Goal: Transaction & Acquisition: Download file/media

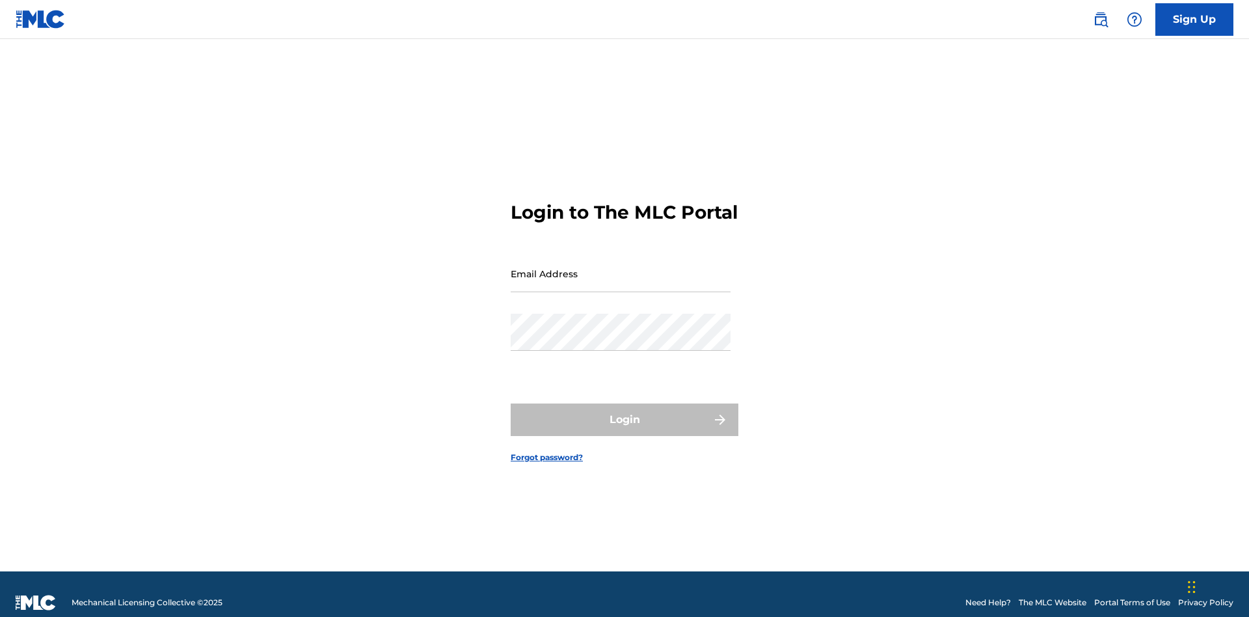
scroll to position [17, 0]
click at [621, 267] on input "Email Address" at bounding box center [621, 273] width 220 height 37
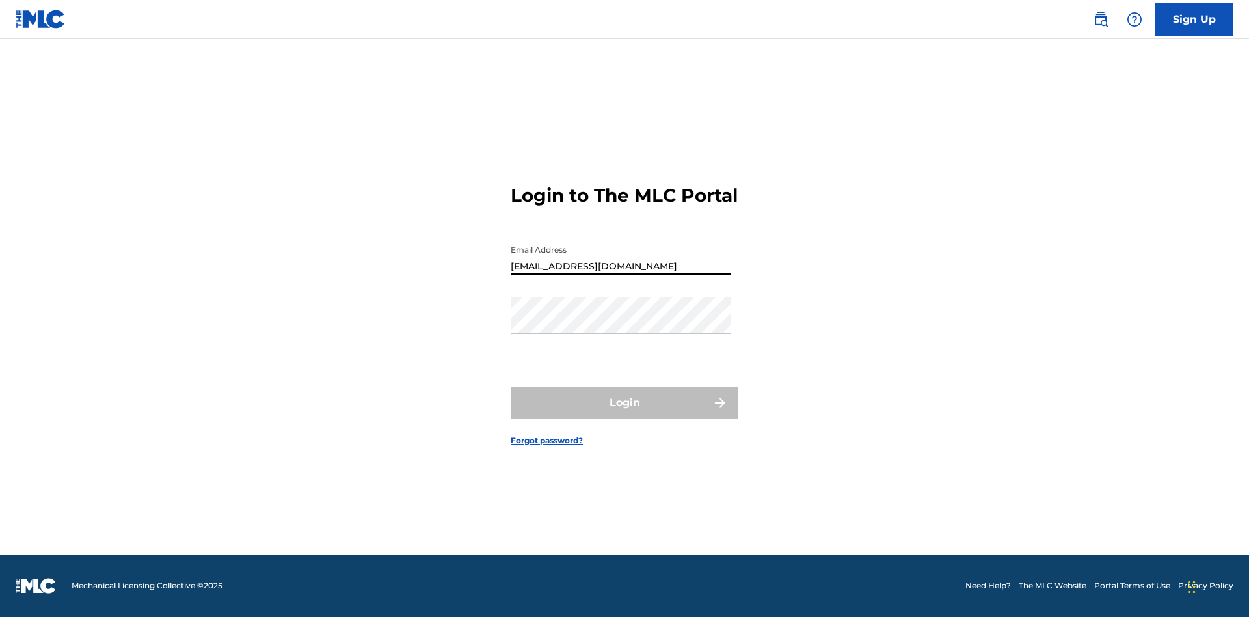
type input "Duke.McTesterson@gmail.com"
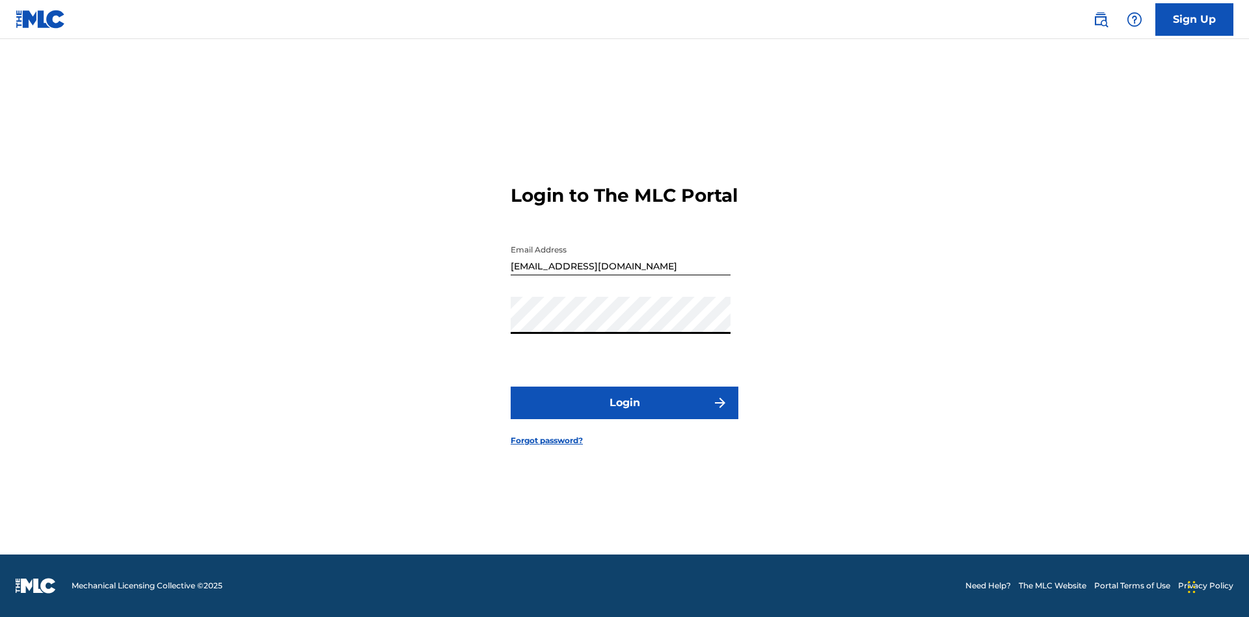
click at [625, 414] on button "Login" at bounding box center [625, 402] width 228 height 33
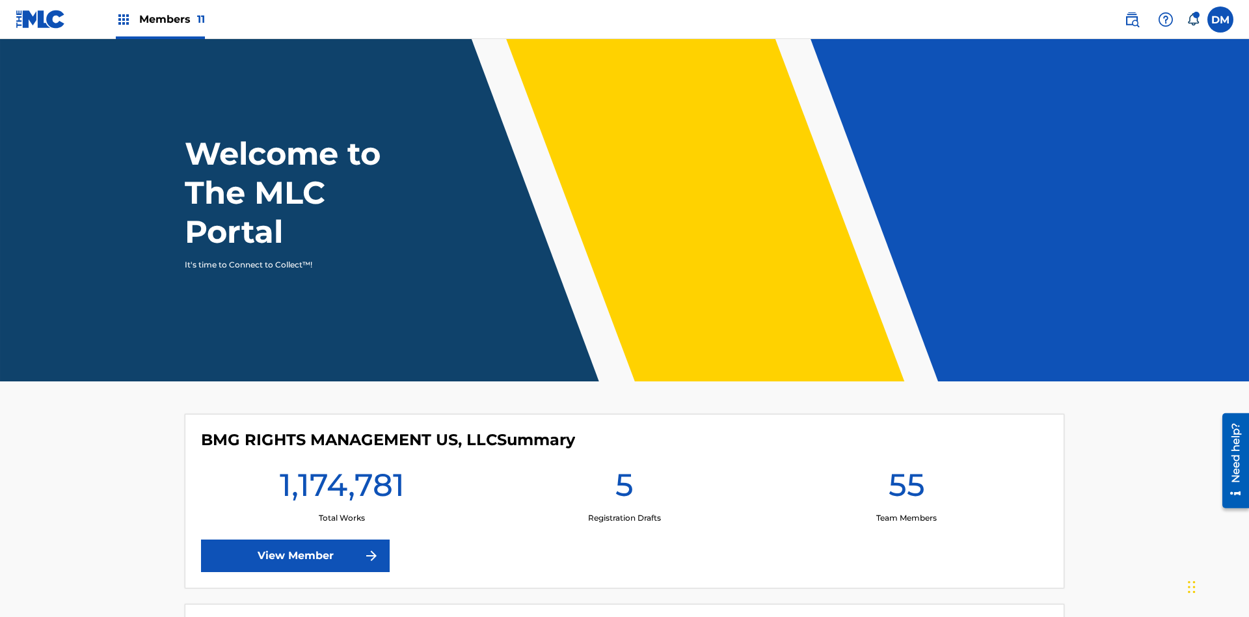
scroll to position [56, 0]
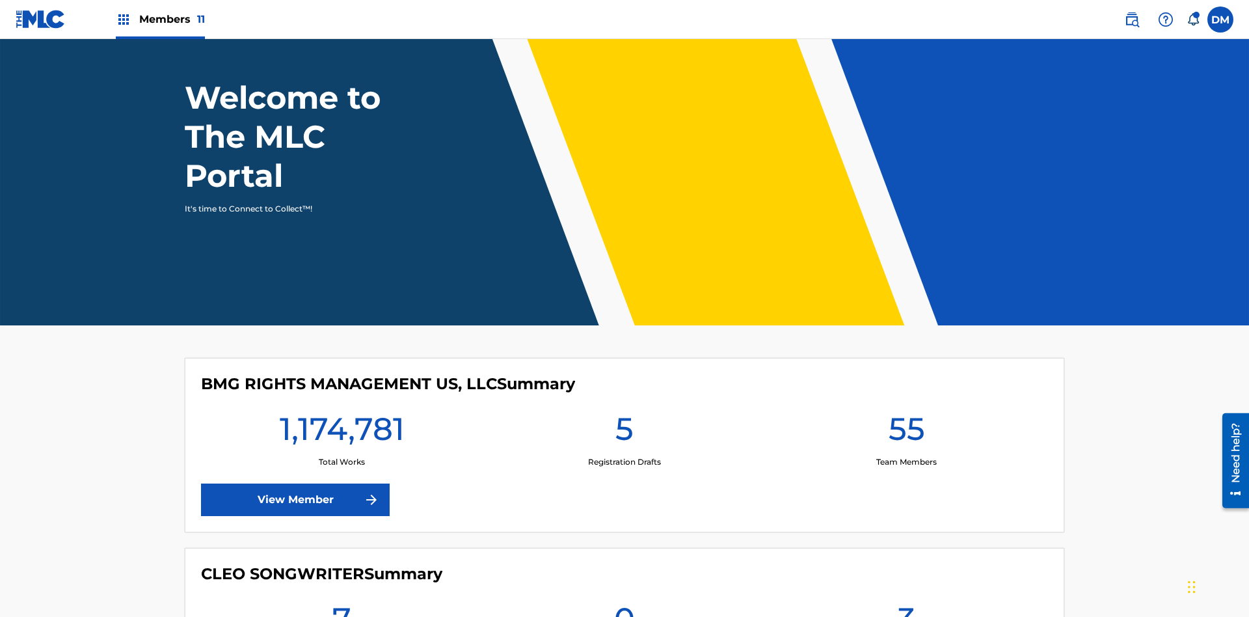
click at [160, 19] on span "Members 11" at bounding box center [172, 19] width 66 height 15
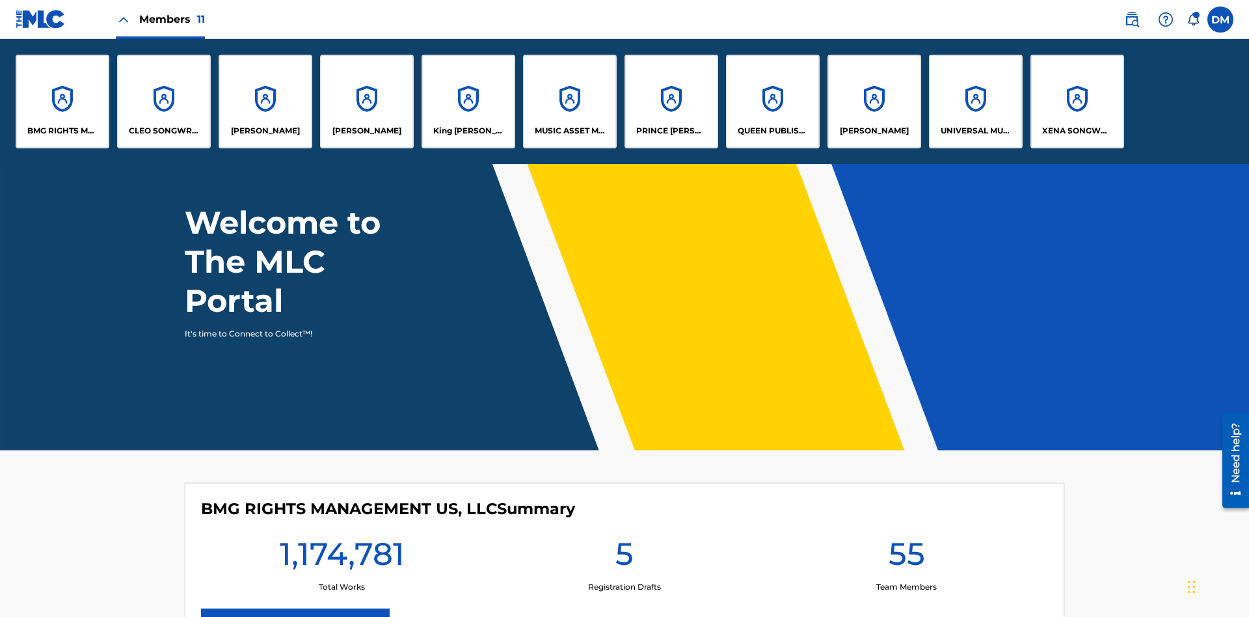
scroll to position [0, 0]
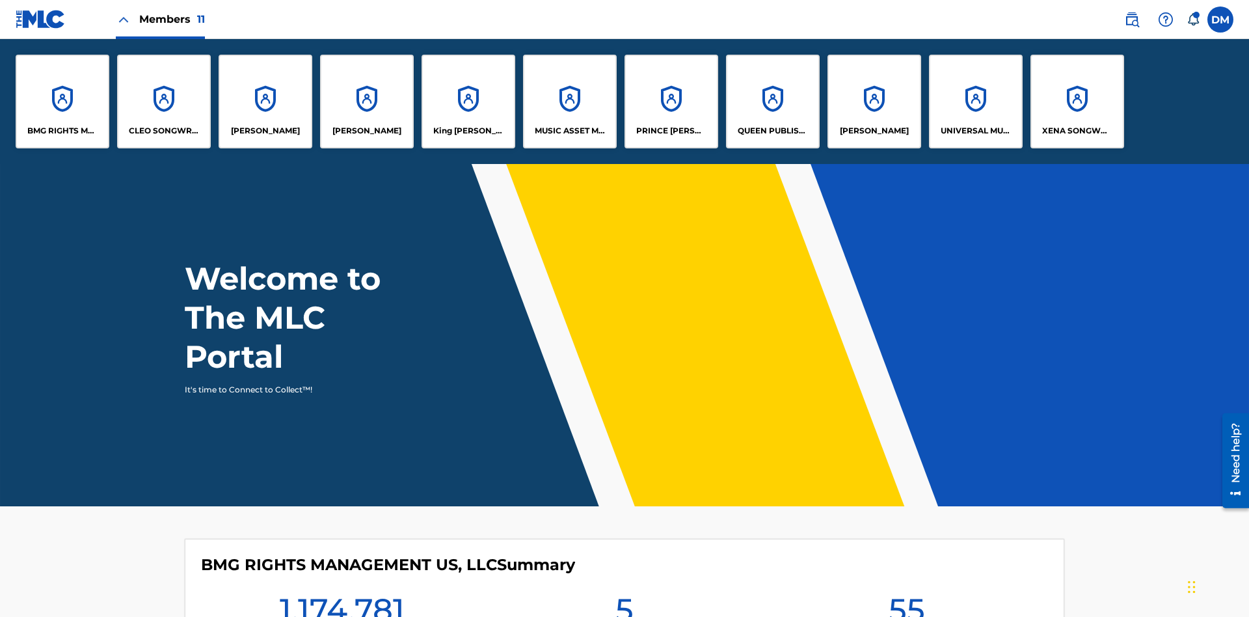
click at [975, 131] on p "UNIVERSAL MUSIC PUB GROUP" at bounding box center [976, 131] width 71 height 12
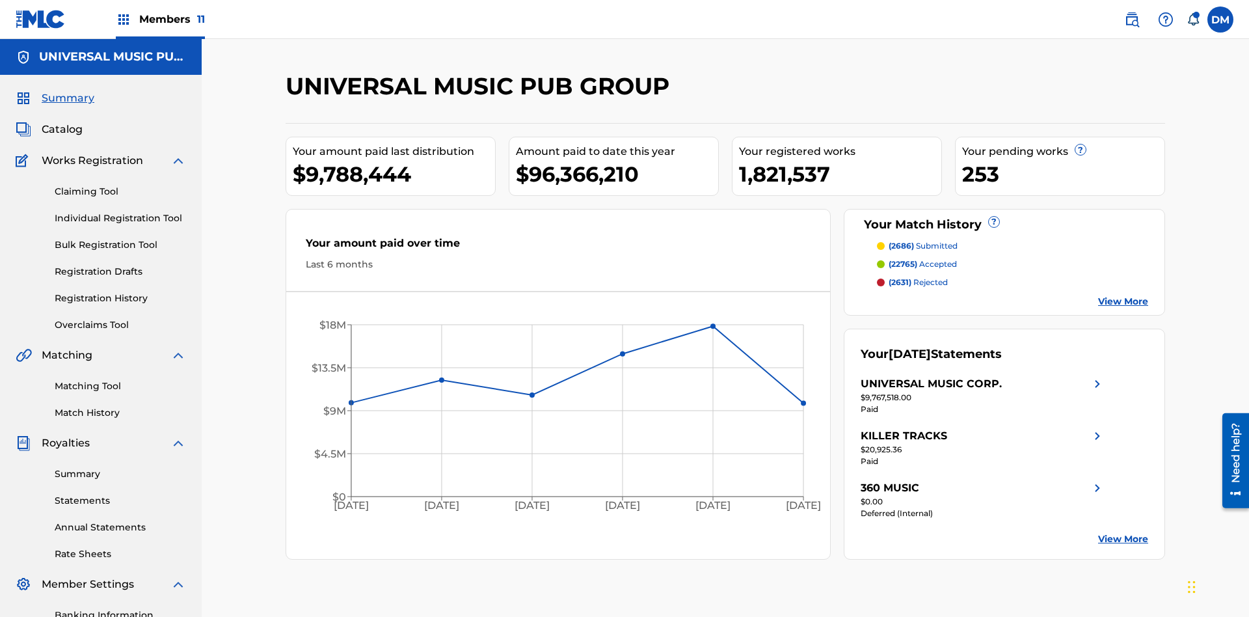
click at [120, 547] on link "Rate Sheets" at bounding box center [120, 554] width 131 height 14
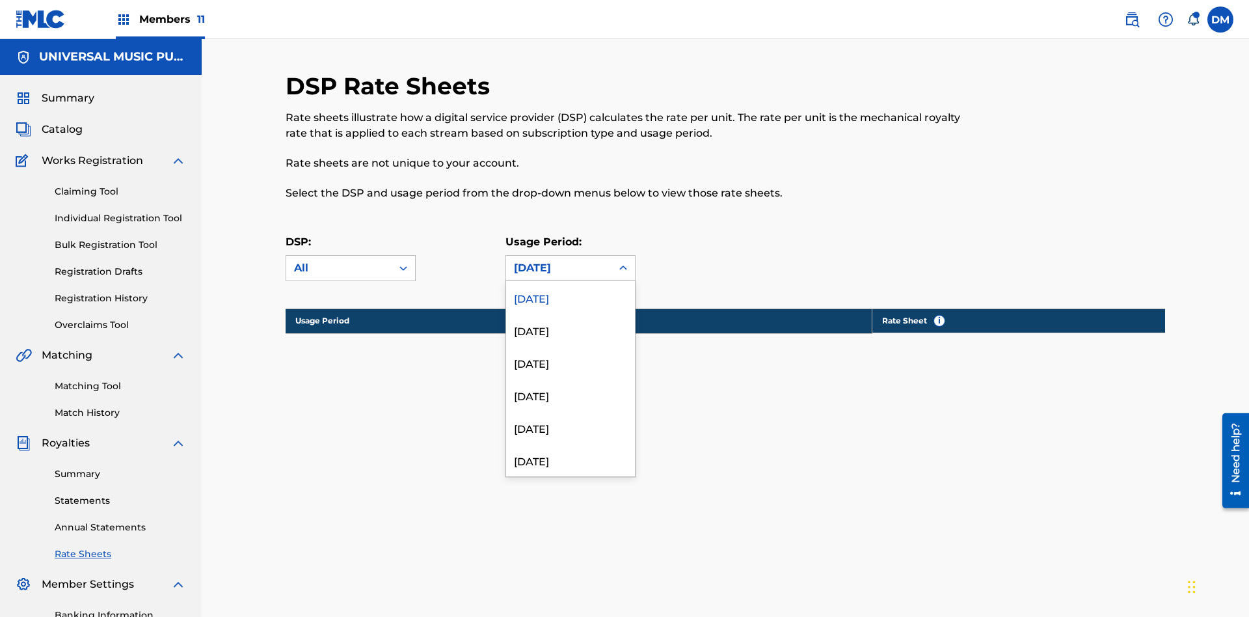
scroll to position [177, 0]
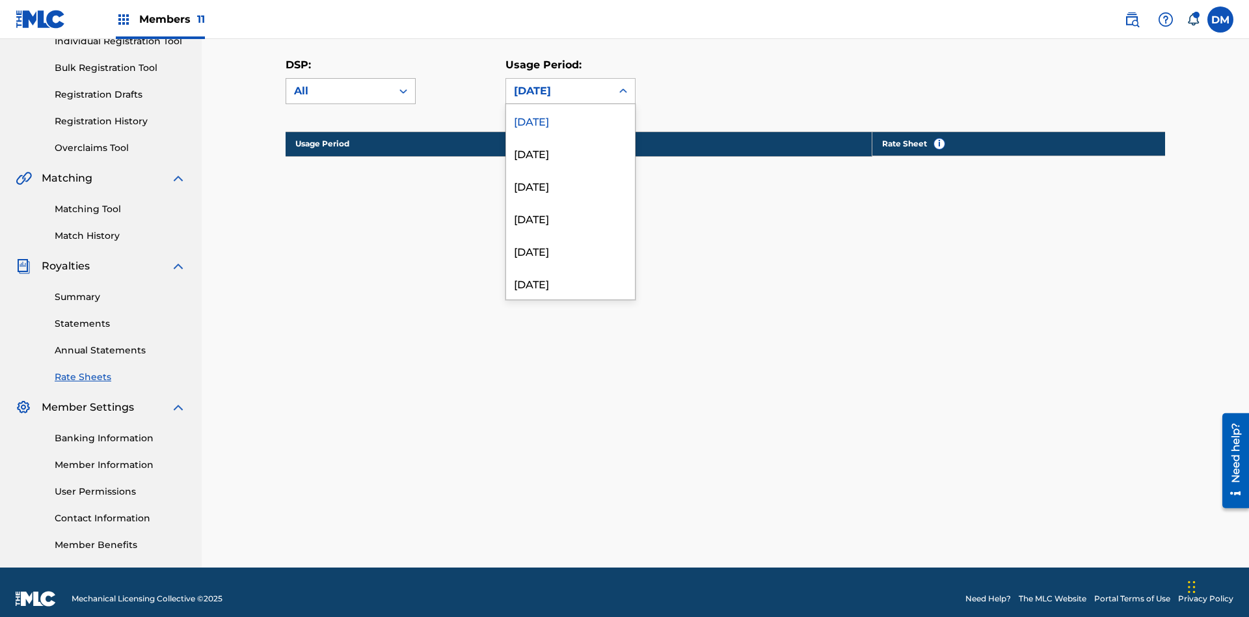
click at [351, 91] on div "All" at bounding box center [339, 91] width 90 height 16
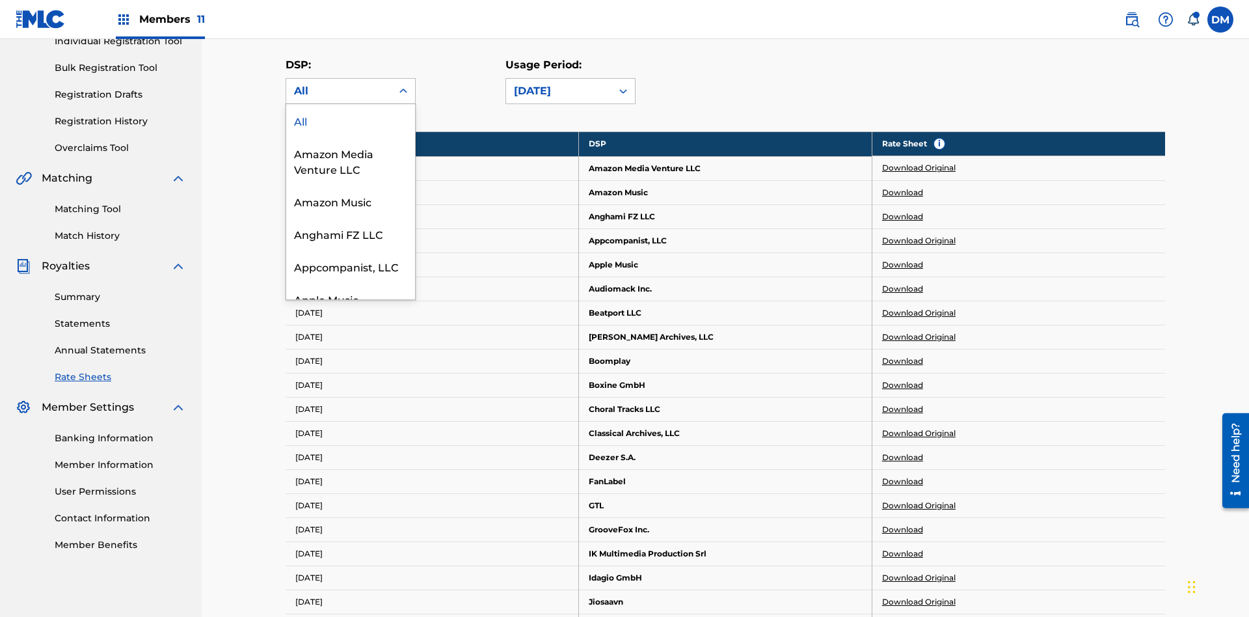
click at [351, 380] on div "Beatport LLC" at bounding box center [350, 363] width 129 height 33
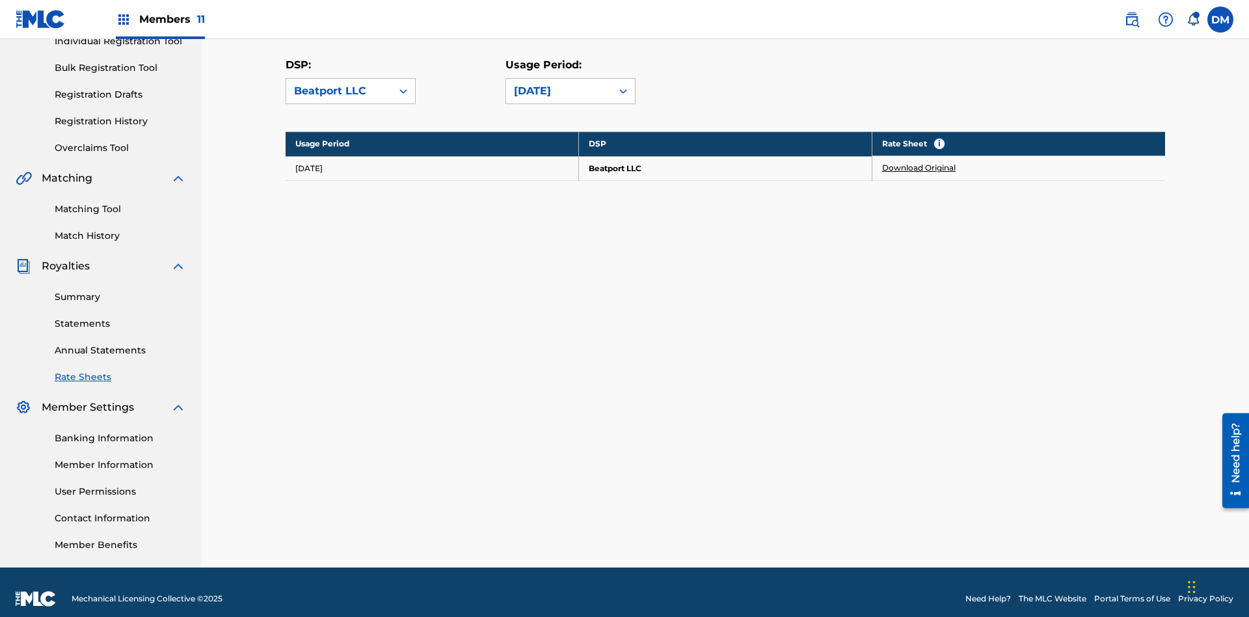
click at [919, 162] on link "Download Original" at bounding box center [919, 168] width 74 height 12
